Goal: Information Seeking & Learning: Find specific fact

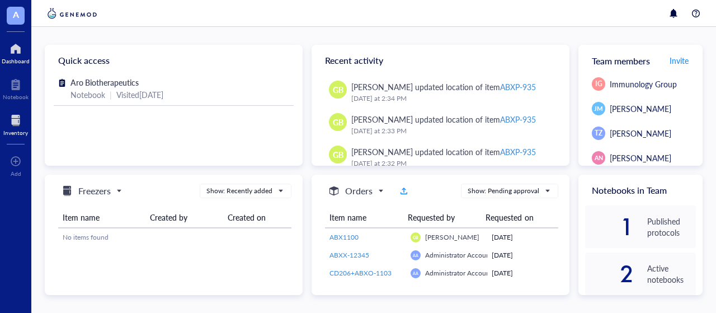
click at [17, 124] on div at bounding box center [15, 120] width 25 height 18
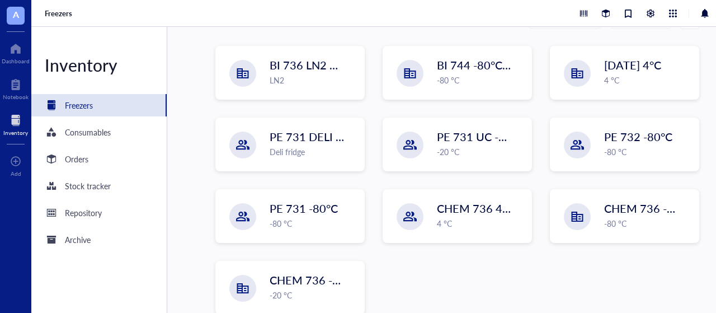
scroll to position [168, 0]
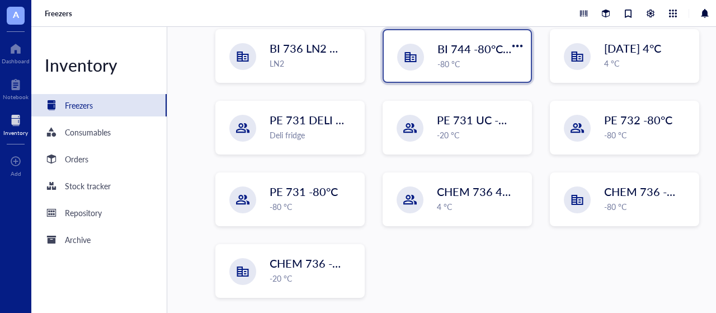
click at [472, 57] on div "BI 744 -80°C [in vivo] -80 °C" at bounding box center [481, 55] width 87 height 29
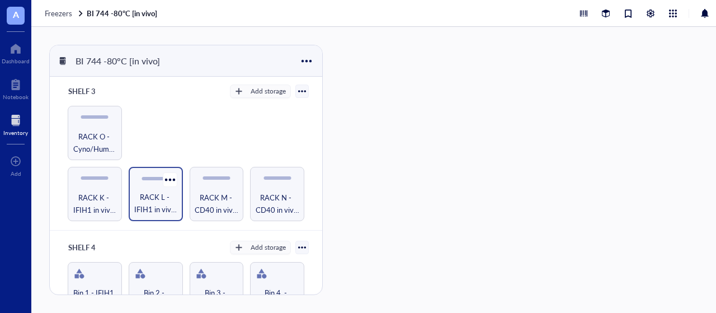
scroll to position [336, 0]
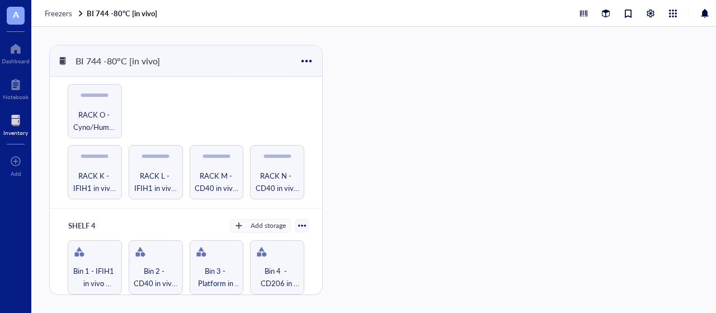
click at [16, 129] on div "Inventory" at bounding box center [15, 132] width 25 height 7
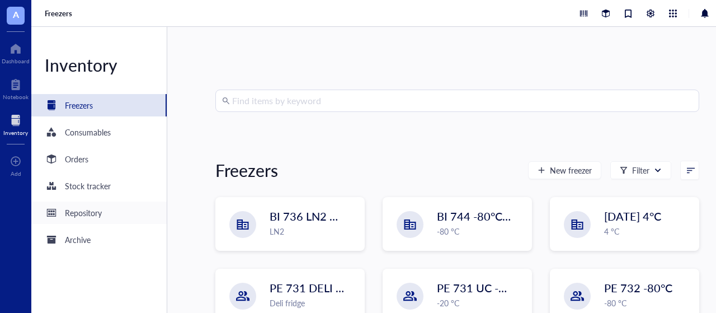
click at [106, 194] on div "Repository" at bounding box center [98, 212] width 135 height 22
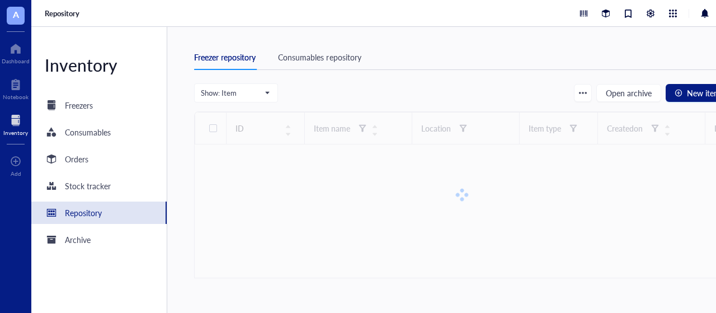
click at [362, 129] on div at bounding box center [462, 194] width 536 height 167
click at [365, 127] on div at bounding box center [462, 194] width 536 height 167
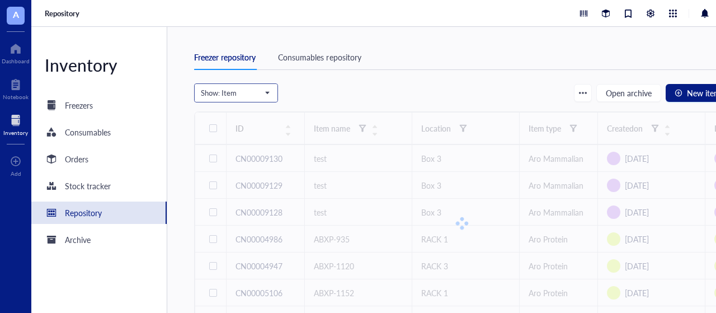
click at [266, 92] on span "Show: Item" at bounding box center [235, 93] width 68 height 10
click at [361, 151] on div at bounding box center [462, 223] width 536 height 224
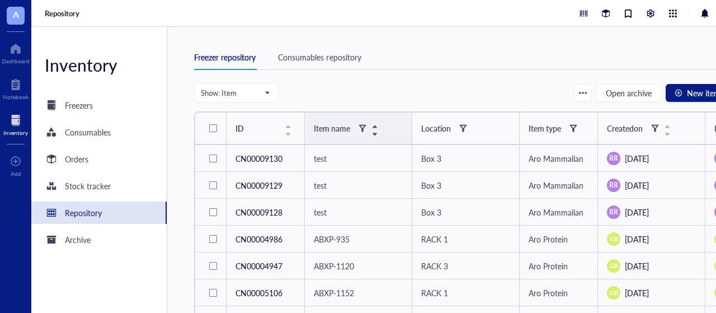
click at [372, 127] on div "Item name" at bounding box center [346, 127] width 64 height 13
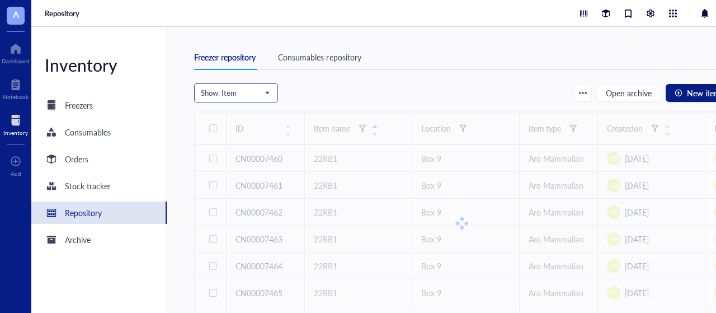
click at [265, 91] on span "Show: Item" at bounding box center [235, 93] width 68 height 10
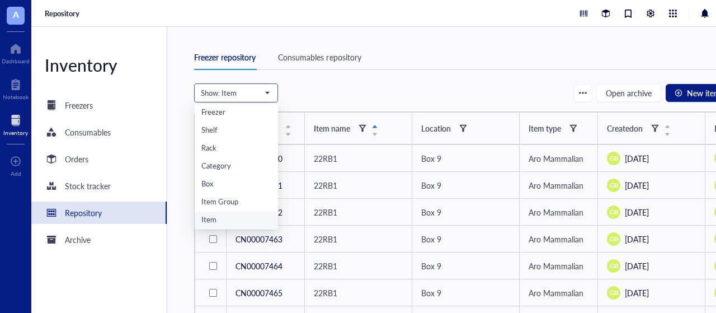
click at [251, 194] on div "Item" at bounding box center [236, 220] width 70 height 12
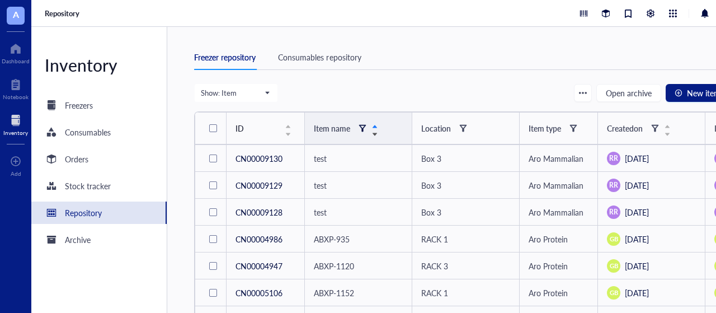
click at [365, 126] on div at bounding box center [363, 128] width 8 height 8
click at [386, 149] on input "search" at bounding box center [416, 149] width 79 height 17
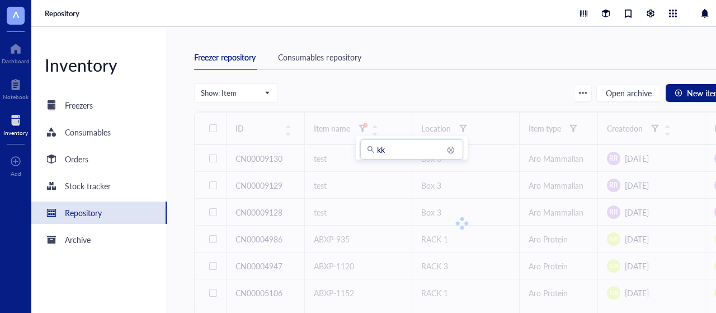
type input "k"
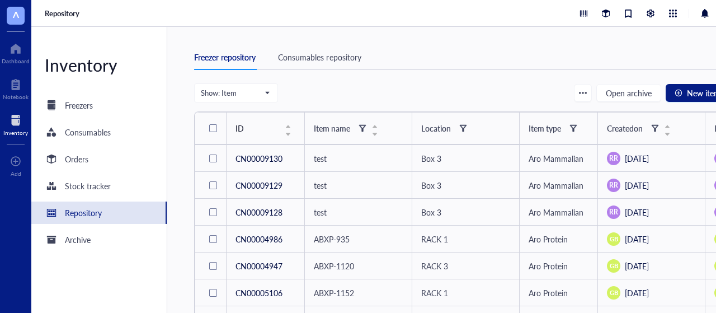
click at [187, 17] on div "Repository" at bounding box center [389, 13] width 716 height 27
